Goal: Task Accomplishment & Management: Manage account settings

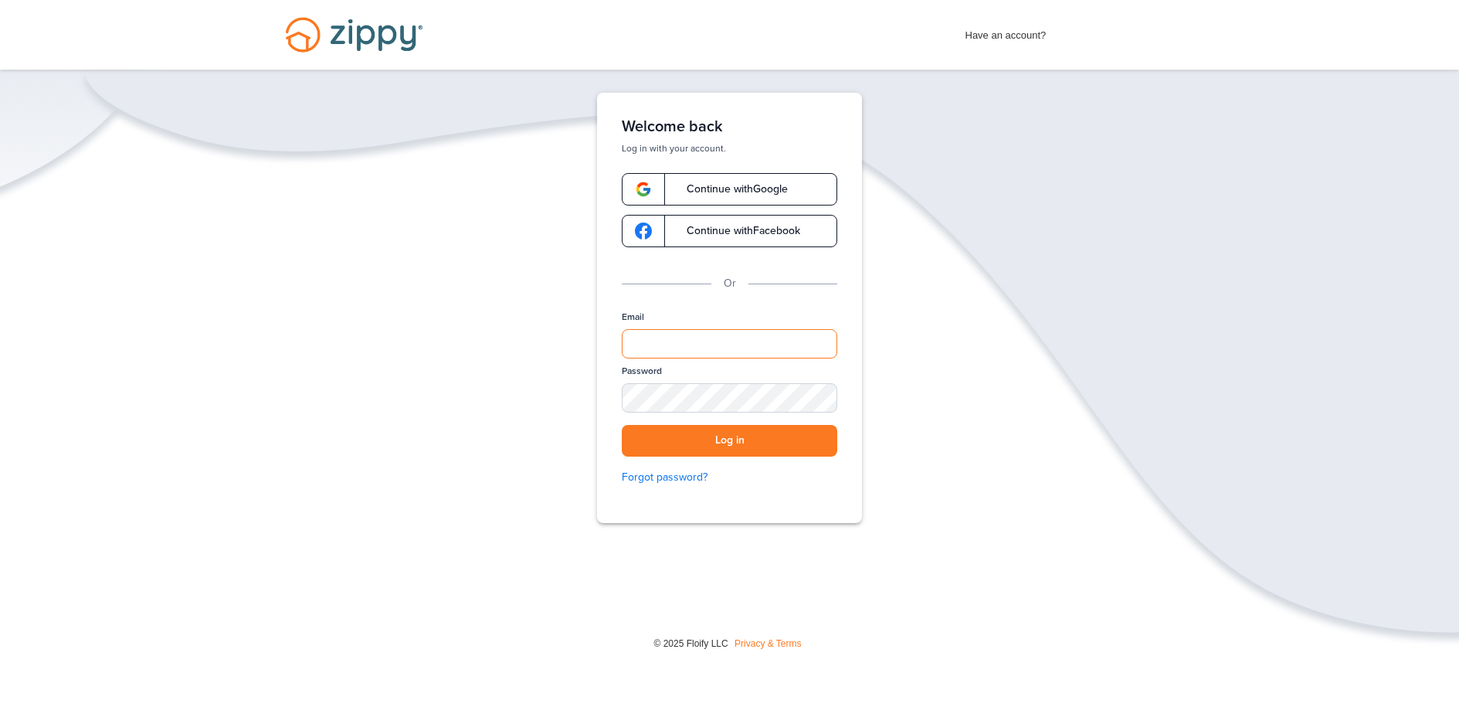
click at [692, 338] on input "Email" at bounding box center [730, 343] width 216 height 29
type input "**********"
click at [622, 425] on button "Log in" at bounding box center [730, 441] width 216 height 32
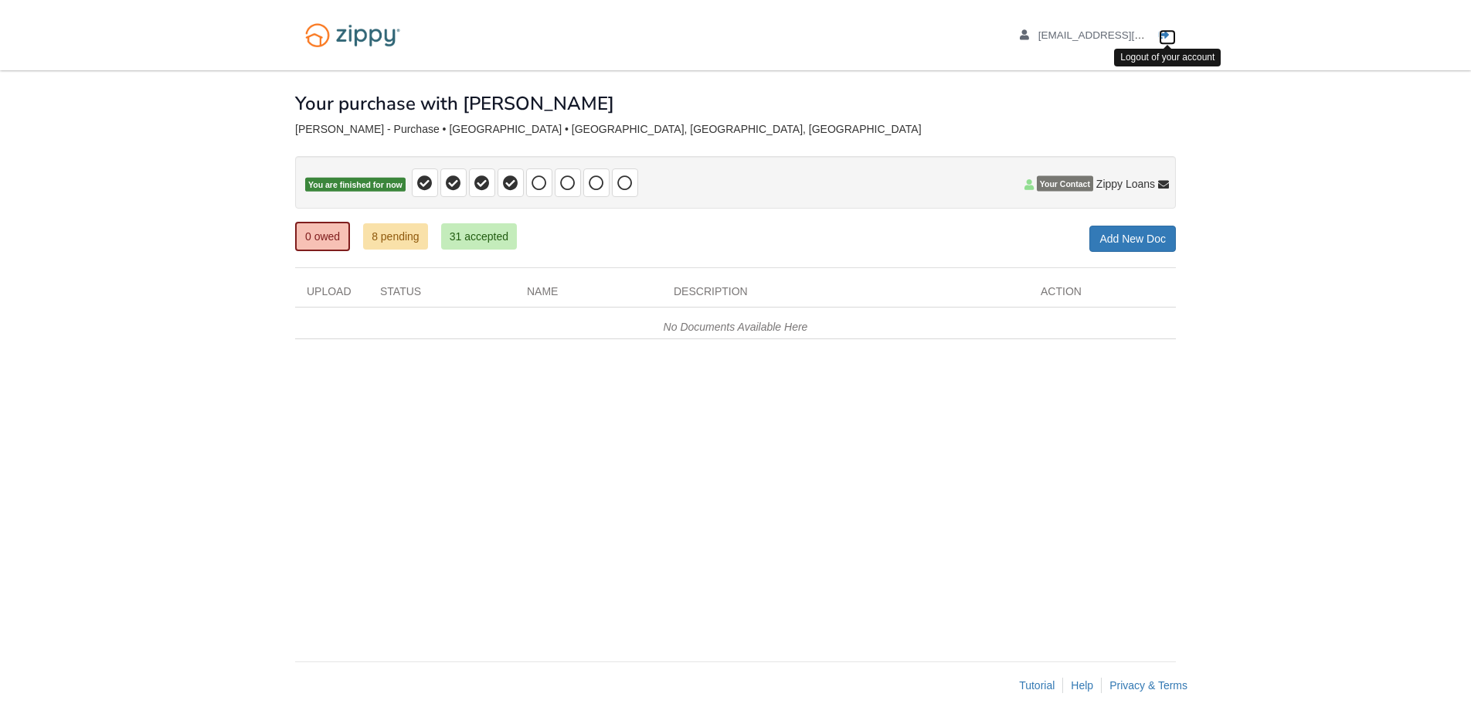
click at [1171, 36] on link "Logout" at bounding box center [1167, 36] width 17 height 15
